Goal: Task Accomplishment & Management: Manage account settings

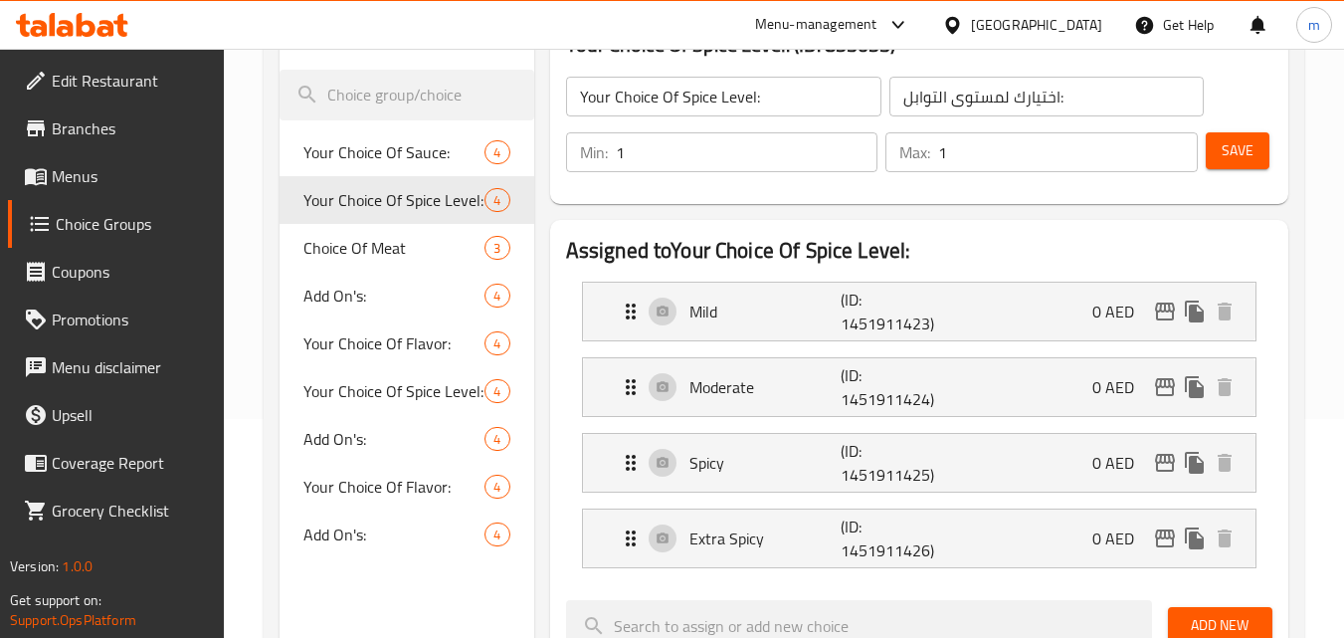
scroll to position [122, 0]
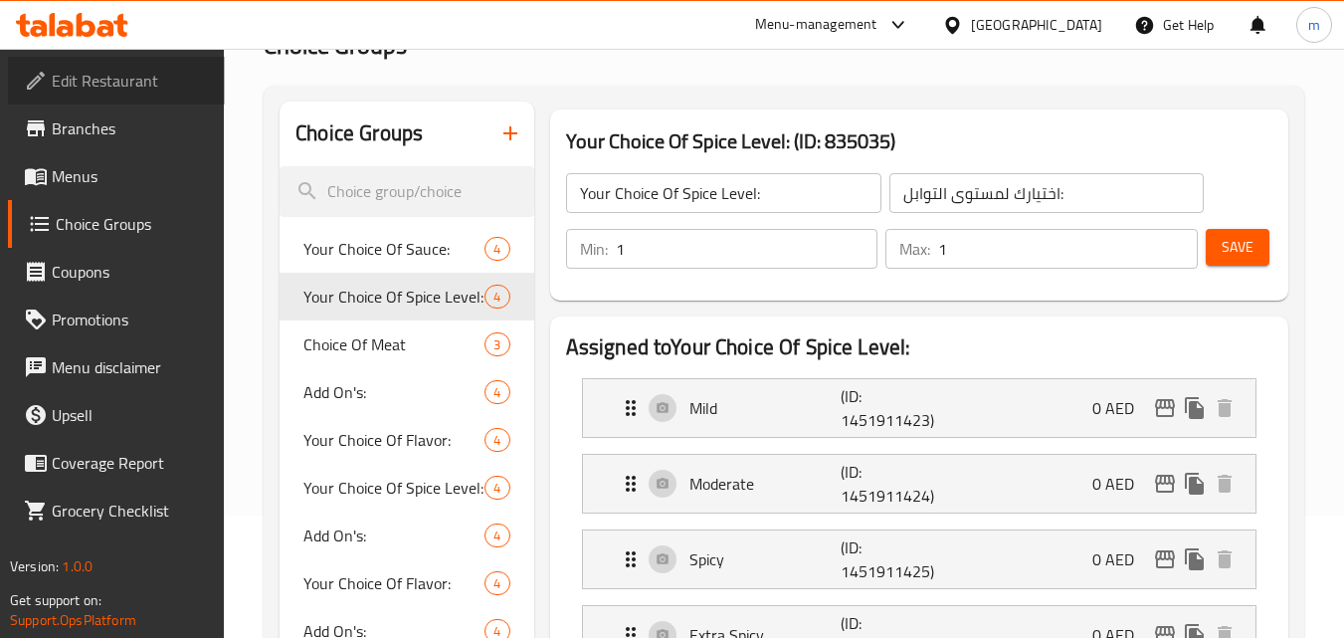
click at [152, 82] on span "Edit Restaurant" at bounding box center [130, 81] width 157 height 24
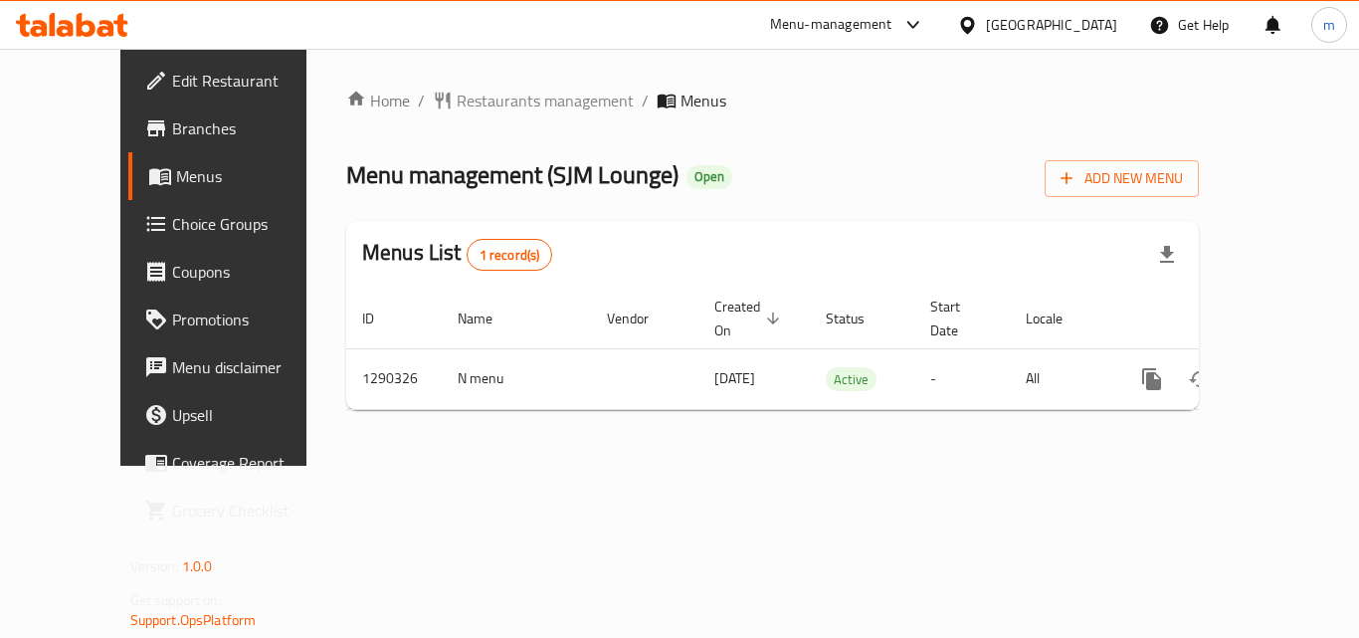
click at [172, 229] on span "Choice Groups" at bounding box center [251, 224] width 159 height 24
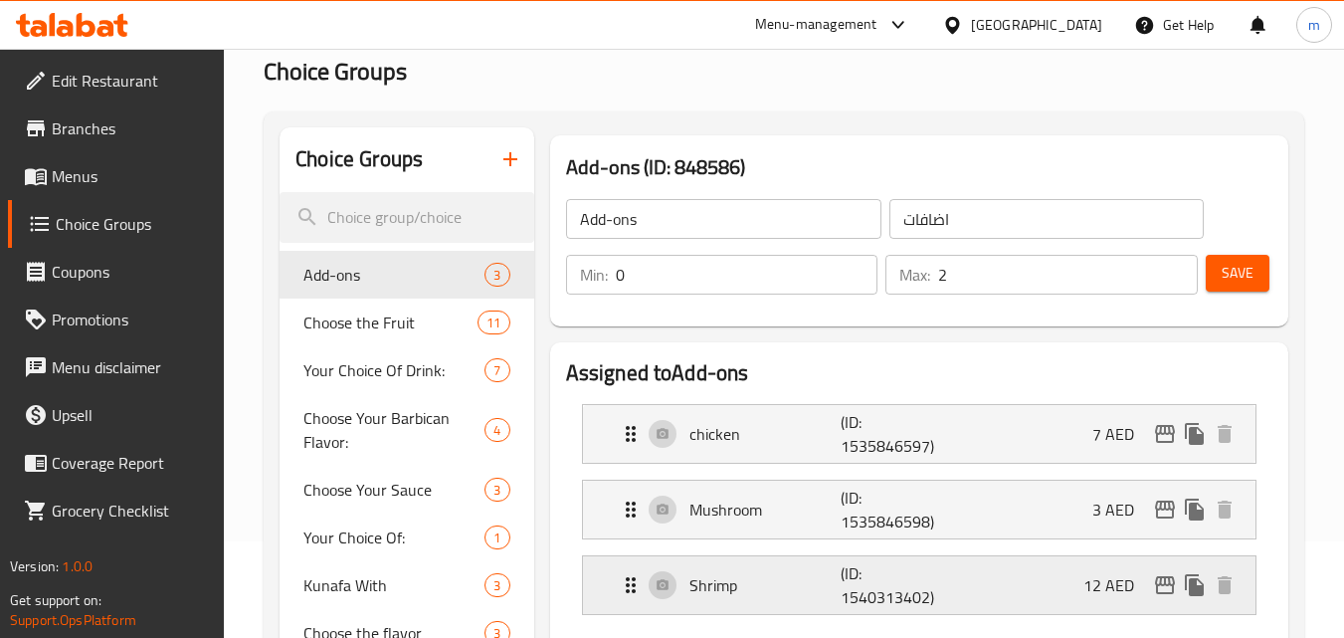
scroll to position [298, 0]
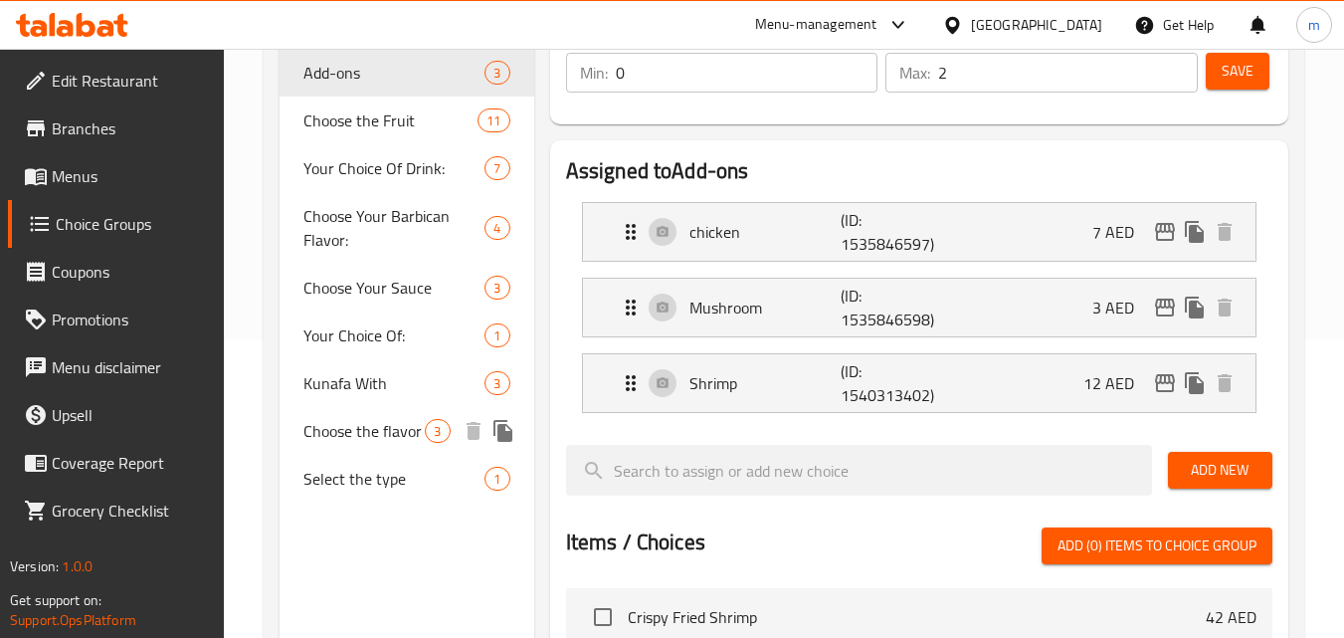
click at [391, 431] on span "Choose the flavor" at bounding box center [363, 431] width 121 height 24
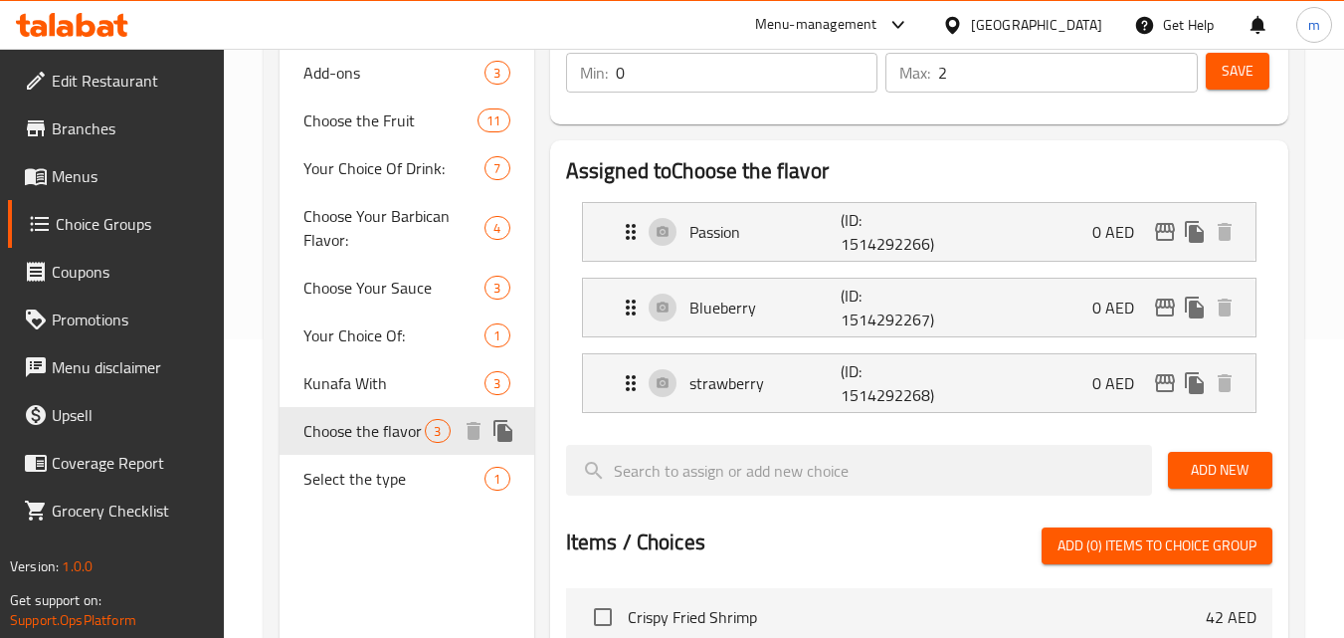
type input "Choose the flavor"
type input "اختر النكهة"
type input "1"
click at [372, 389] on span "Kunafa With" at bounding box center [363, 383] width 121 height 24
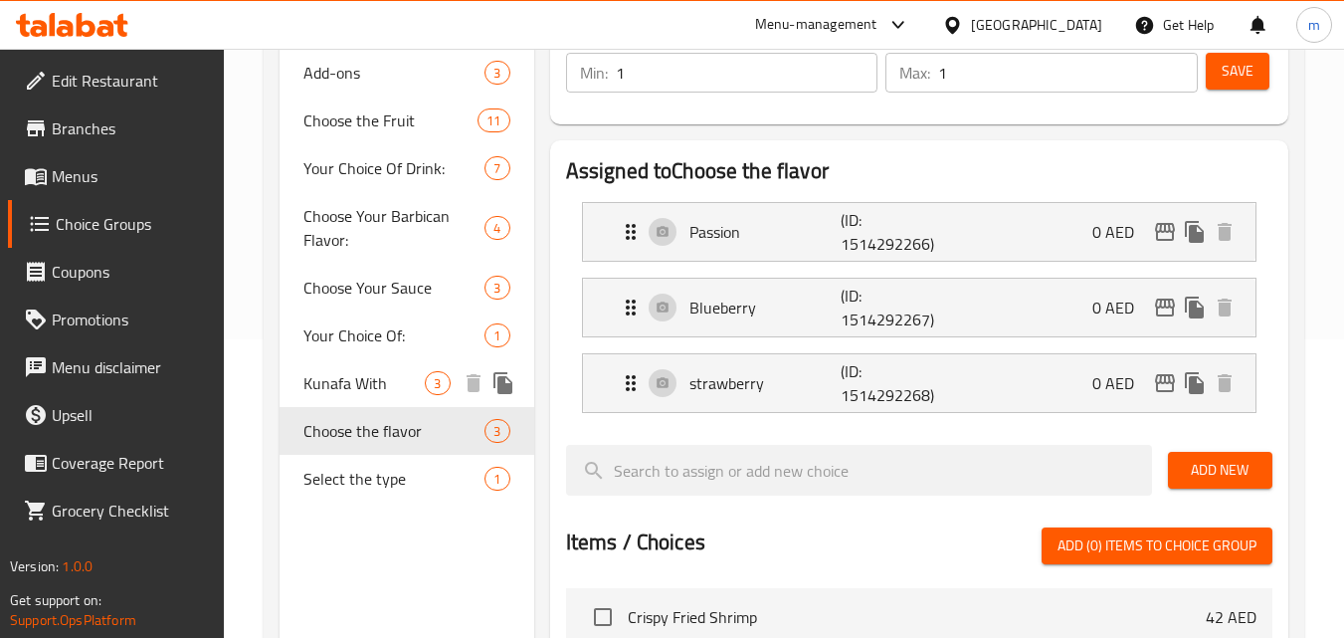
type input "Kunafa With"
type input "كنافة مع"
type input "0"
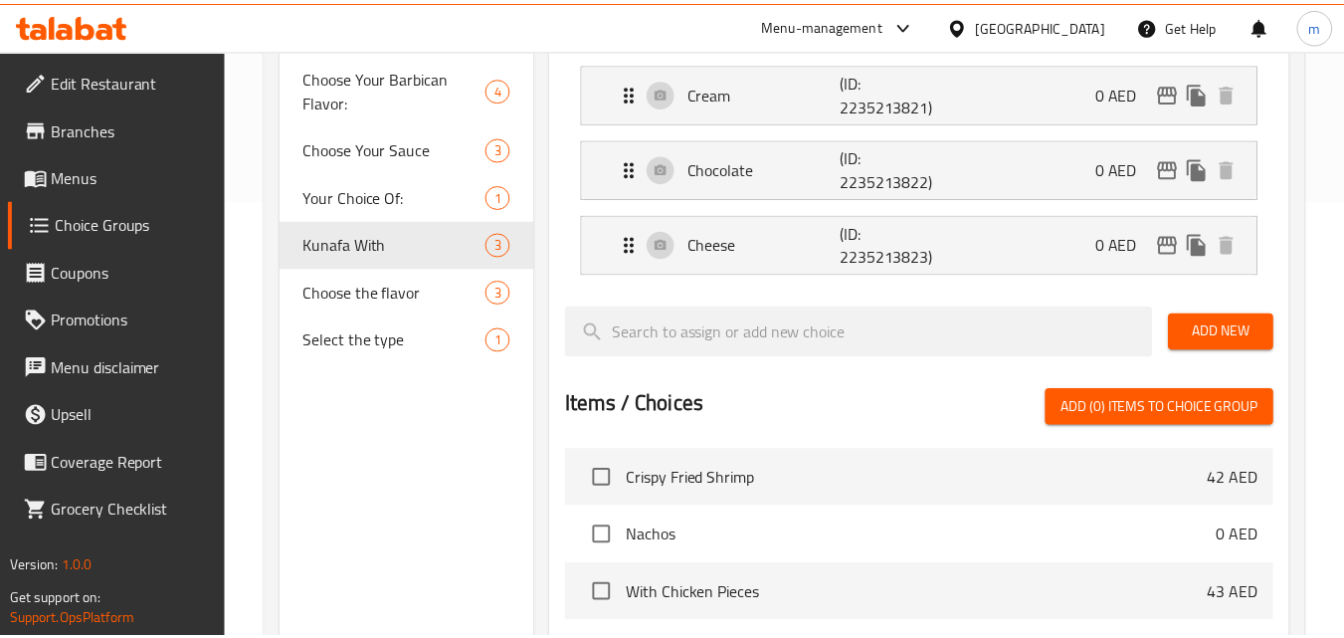
scroll to position [842, 0]
